Goal: Task Accomplishment & Management: Manage account settings

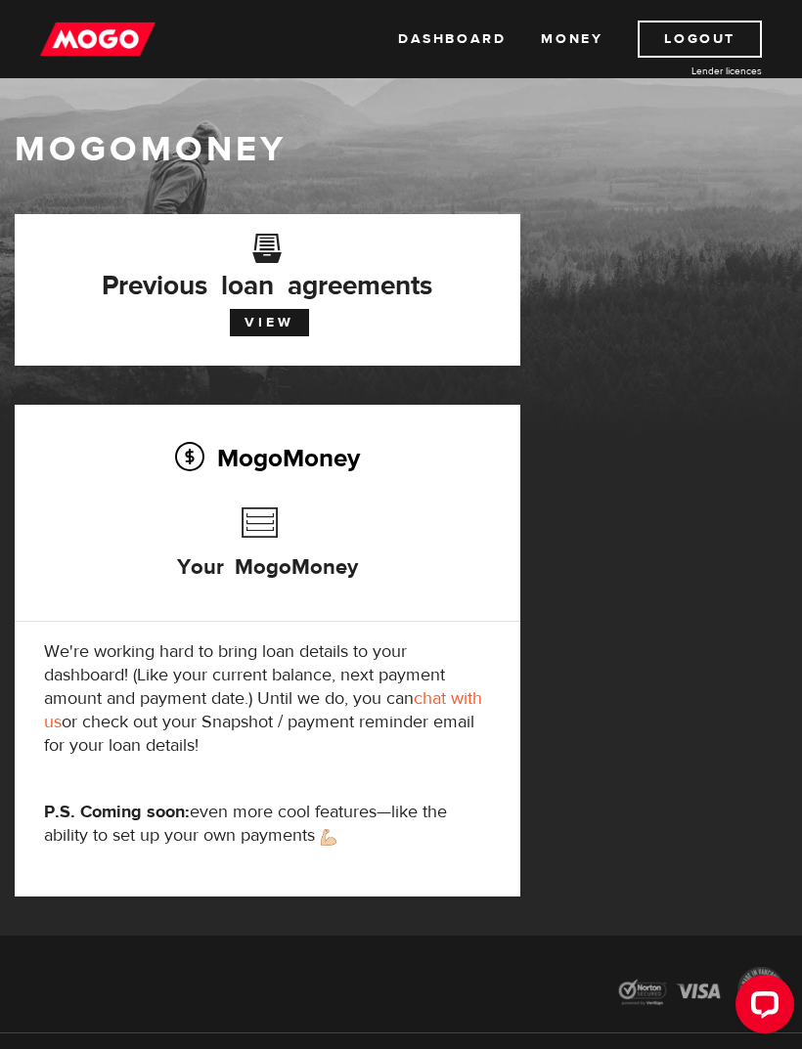
click at [273, 322] on link "View" at bounding box center [269, 322] width 79 height 27
click at [453, 42] on link "Dashboard" at bounding box center [452, 39] width 108 height 37
click at [281, 327] on link "View" at bounding box center [269, 322] width 79 height 27
click at [456, 37] on link "Dashboard" at bounding box center [452, 39] width 108 height 37
click at [704, 32] on link "Logout" at bounding box center [700, 39] width 124 height 37
